Goal: Purchase product/service

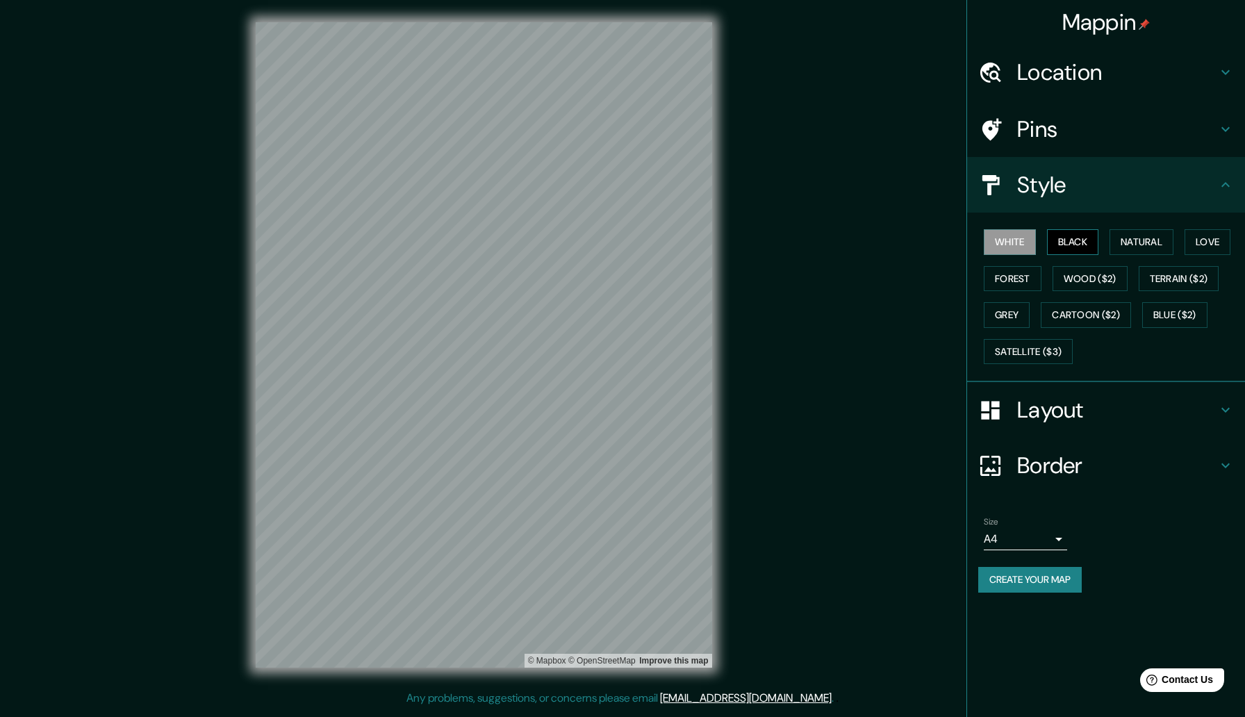
click at [1070, 249] on button "Black" at bounding box center [1073, 242] width 52 height 26
click at [1127, 245] on button "Natural" at bounding box center [1141, 242] width 64 height 26
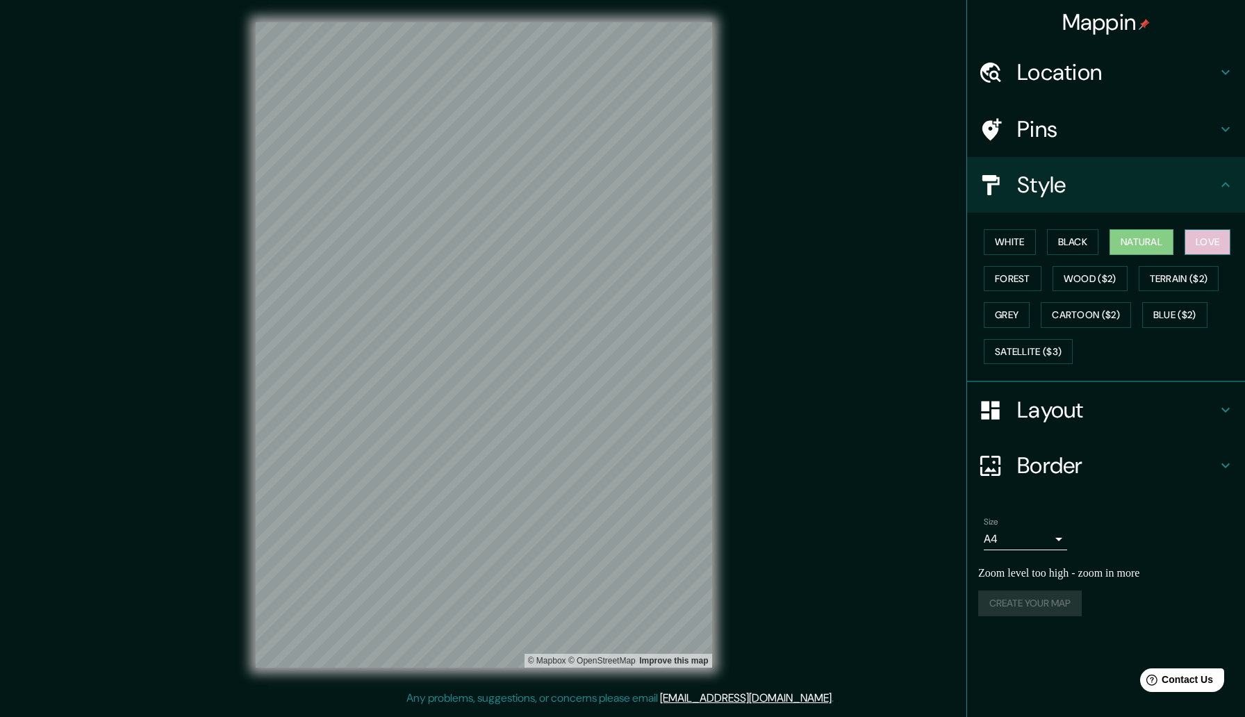
click at [1220, 242] on button "Love" at bounding box center [1207, 242] width 46 height 26
click at [1018, 284] on button "Forest" at bounding box center [1013, 279] width 58 height 26
click at [1116, 281] on button "Wood ($2)" at bounding box center [1089, 279] width 75 height 26
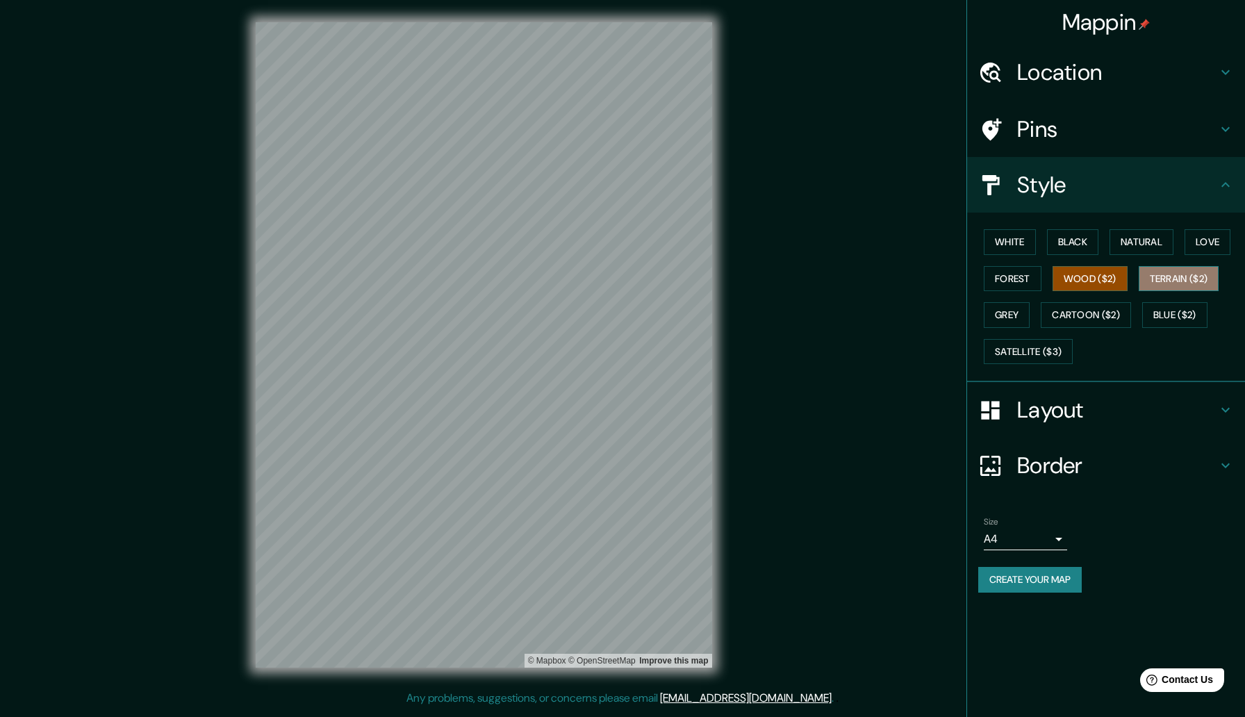
click at [1169, 274] on button "Terrain ($2)" at bounding box center [1178, 279] width 81 height 26
click at [1018, 310] on button "Grey" at bounding box center [1007, 315] width 46 height 26
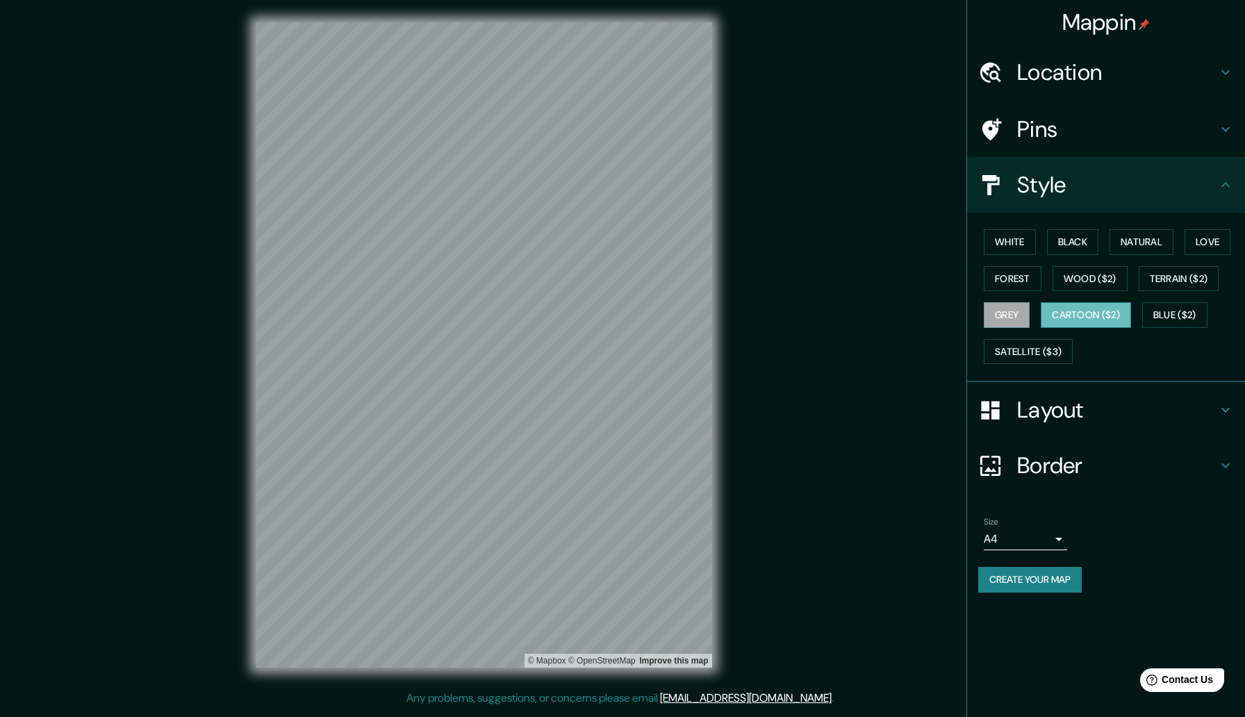
click at [1061, 317] on button "Cartoon ($2)" at bounding box center [1086, 315] width 90 height 26
click at [1145, 315] on div "White Black Natural Love Forest Wood ($2) Terrain ($2) Grey Cartoon ($2) Blue (…" at bounding box center [1111, 297] width 267 height 146
click at [1168, 313] on button "Blue ($2)" at bounding box center [1174, 315] width 65 height 26
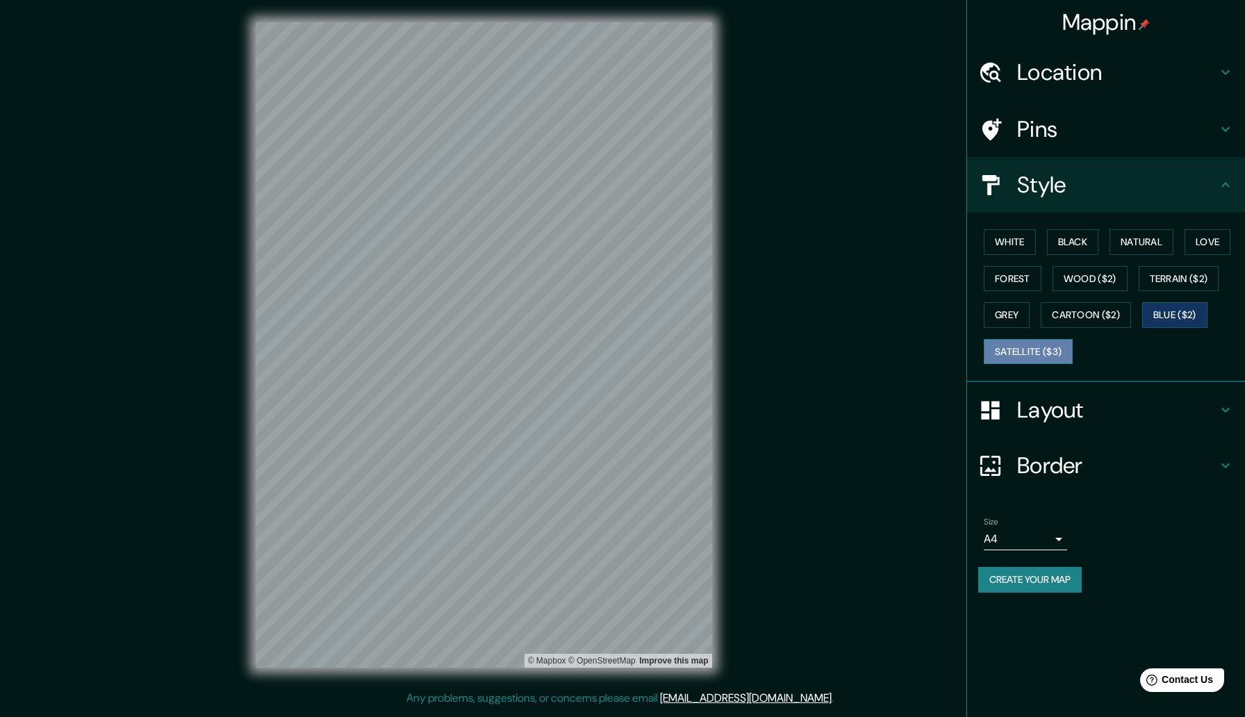
click at [1031, 353] on button "Satellite ($3)" at bounding box center [1028, 352] width 89 height 26
click at [1018, 431] on div "Layout" at bounding box center [1106, 410] width 278 height 56
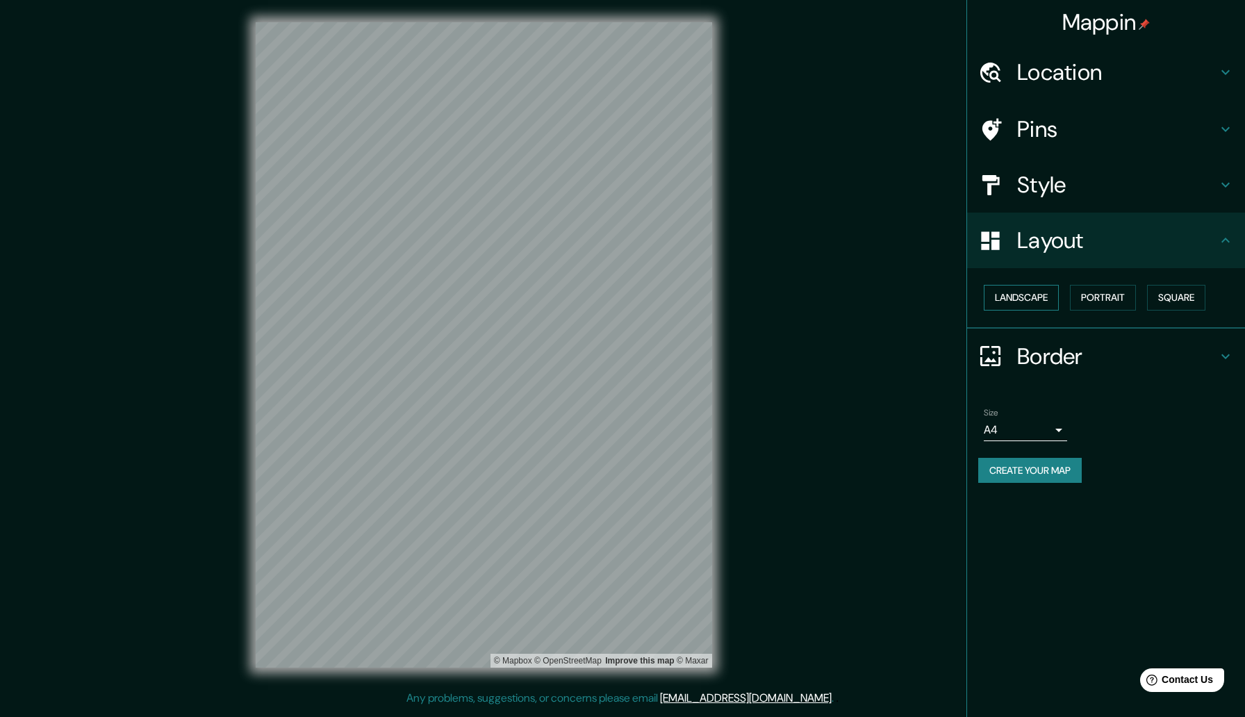
click at [1039, 299] on button "Landscape" at bounding box center [1021, 298] width 75 height 26
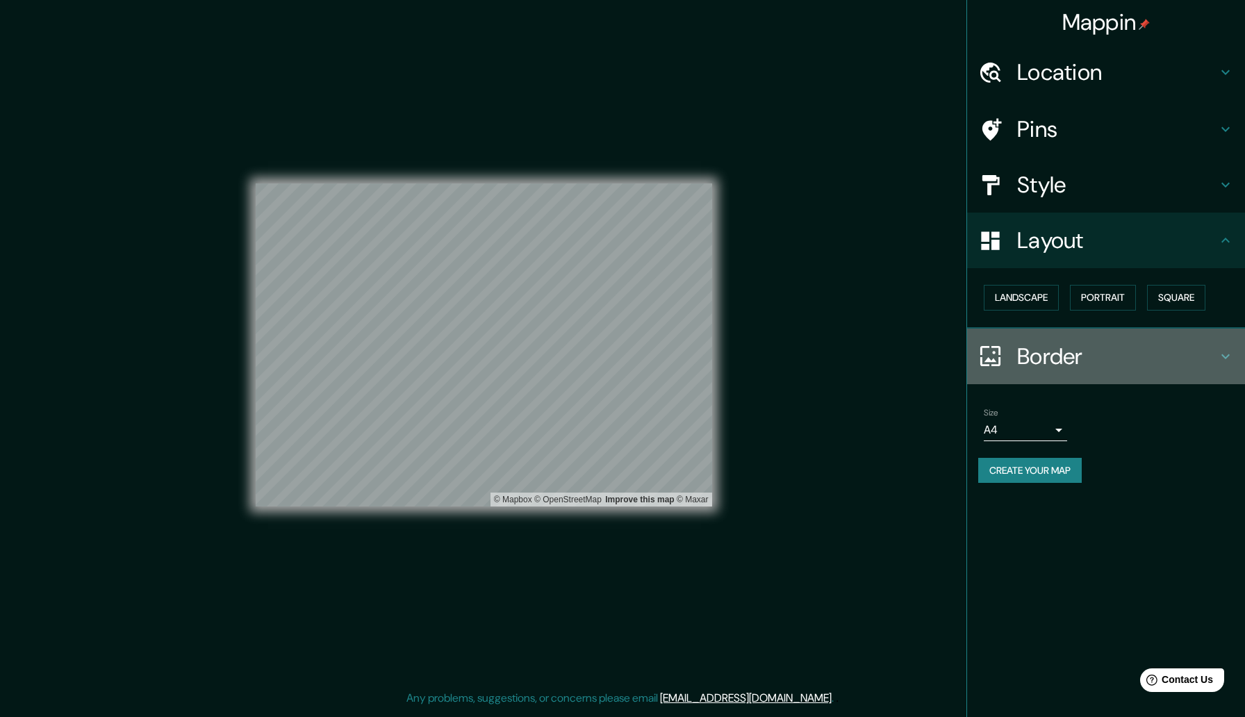
click at [1030, 355] on h4 "Border" at bounding box center [1117, 356] width 200 height 28
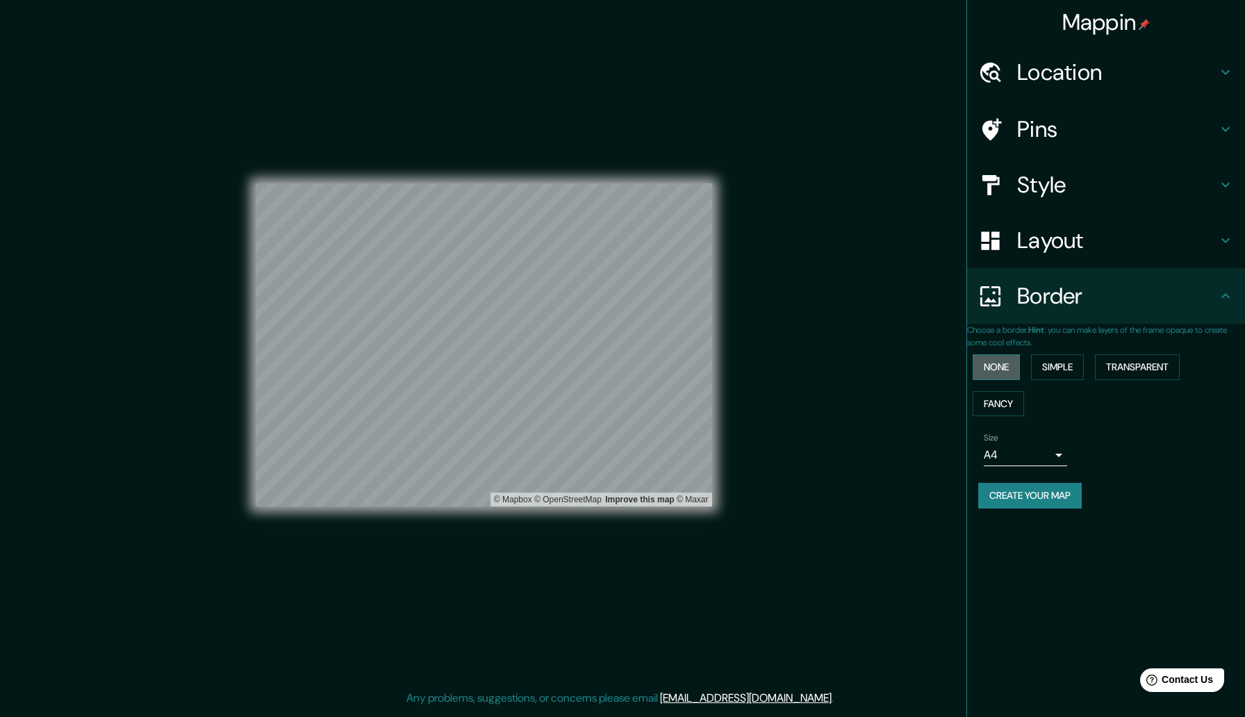
click at [1020, 366] on button "None" at bounding box center [995, 367] width 47 height 26
click at [1072, 367] on button "Simple" at bounding box center [1057, 367] width 53 height 26
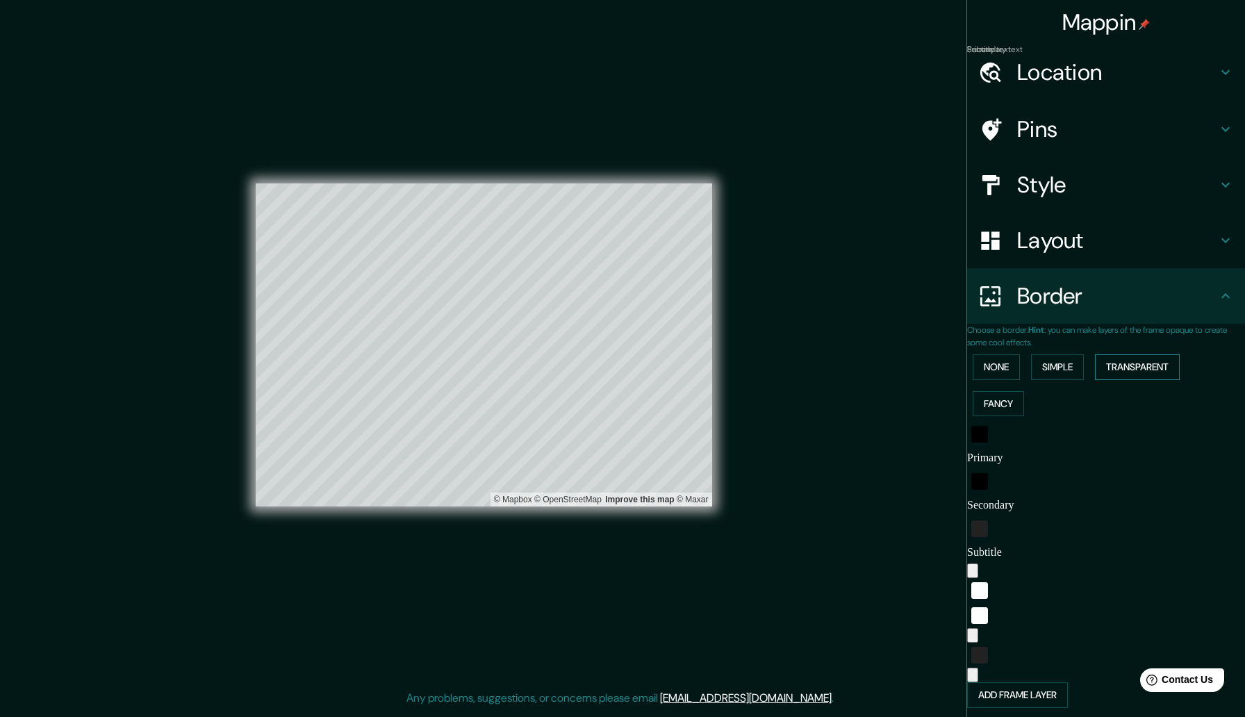
click at [1163, 373] on button "Transparent" at bounding box center [1137, 367] width 85 height 26
click at [1007, 402] on button "Fancy" at bounding box center [997, 404] width 51 height 26
drag, startPoint x: 800, startPoint y: 367, endPoint x: 769, endPoint y: 305, distance: 69.0
click at [769, 306] on div "Mappin Location Pins Style Layout Border Choose a border. Hint : you can make l…" at bounding box center [622, 356] width 1245 height 712
click at [1121, 35] on h4 "Mappin" at bounding box center [1106, 22] width 88 height 28
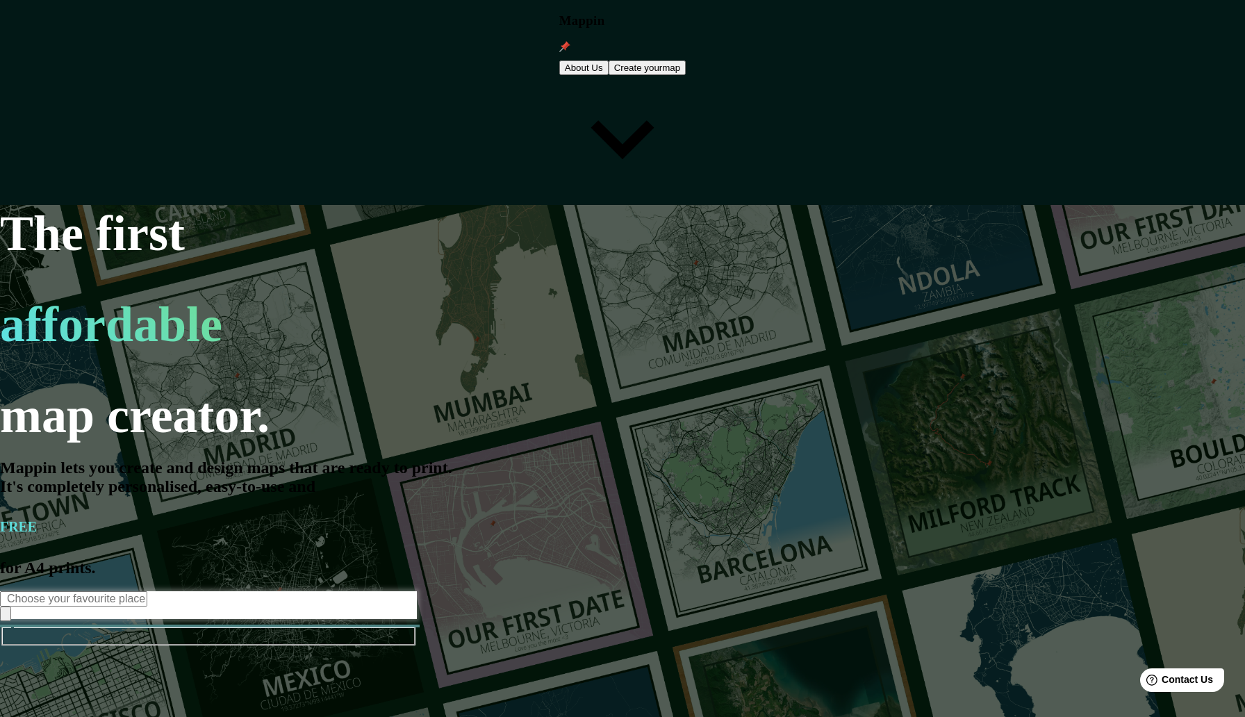
click at [1082, 205] on div "The first affordable map creator. Mappin lets you create and design maps that a…" at bounding box center [622, 563] width 1245 height 717
